Goal: Download file/media

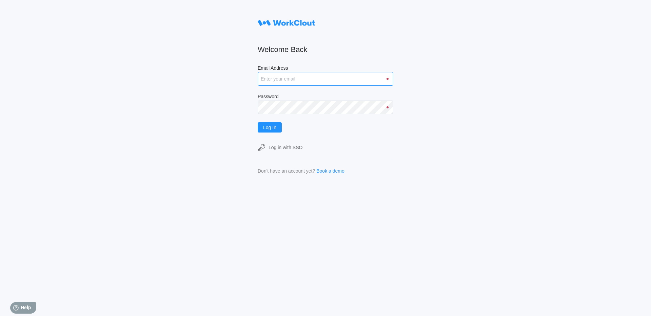
click at [289, 82] on input "Email Address" at bounding box center [326, 79] width 136 height 14
type input "Acarlton@mailinator.com"
click at [258, 122] on button "Log In" at bounding box center [270, 127] width 24 height 10
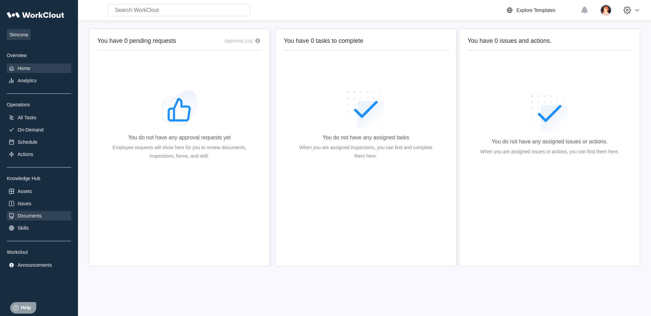
click at [39, 218] on div "Documents" at bounding box center [30, 215] width 24 height 5
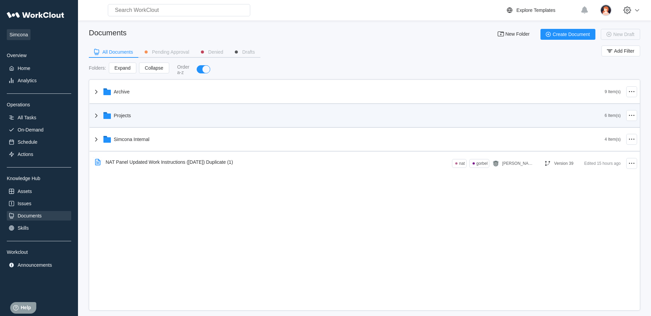
click at [177, 116] on div "Projects" at bounding box center [348, 116] width 513 height 18
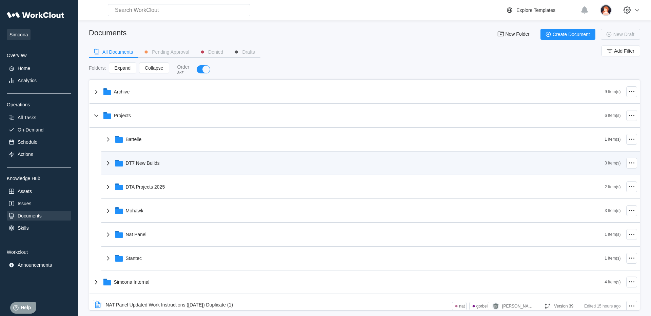
click at [161, 157] on div "DT7 New Builds" at bounding box center [354, 163] width 501 height 18
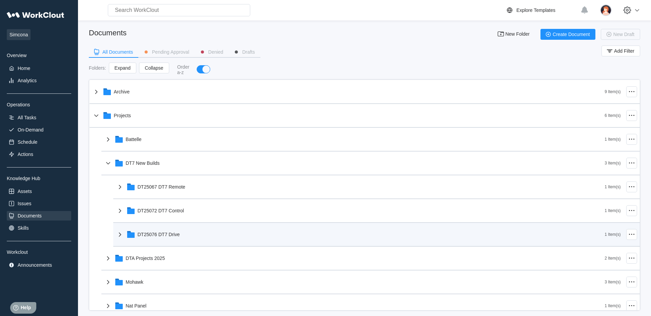
click at [171, 232] on div "DT25076 DT7 Drive" at bounding box center [360, 234] width 489 height 18
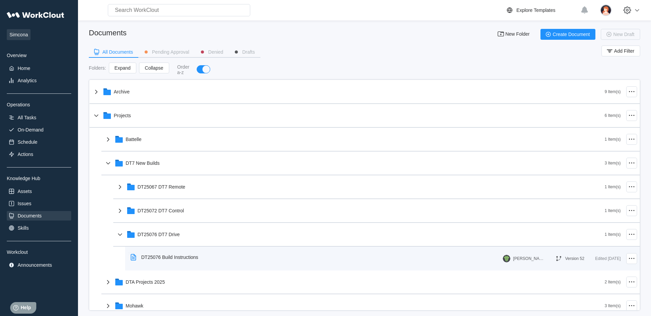
click at [186, 254] on div "DT25076 Build Instructions" at bounding box center [166, 257] width 76 height 16
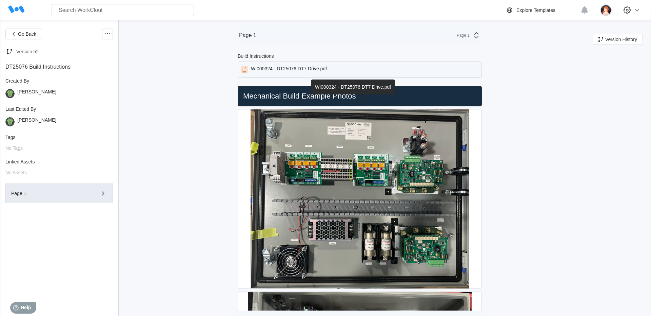
click at [323, 69] on div "WI000324 - DT25076 DT7 Drive.pdf" at bounding box center [289, 69] width 76 height 7
